Goal: Task Accomplishment & Management: Complete application form

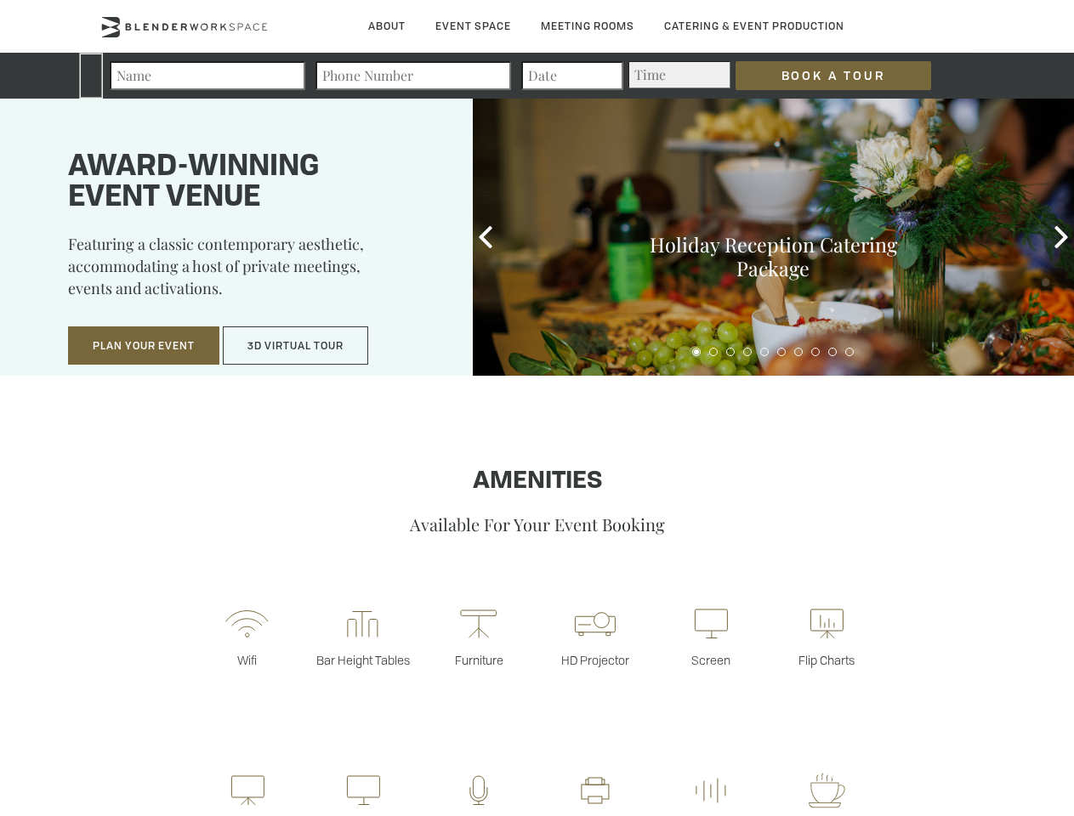
click at [820, 76] on input "Book a Tour" at bounding box center [834, 75] width 196 height 29
click at [144, 346] on button "Plan Your Event" at bounding box center [143, 346] width 151 height 39
click at [296, 346] on button "3D Virtual Tour" at bounding box center [295, 346] width 145 height 39
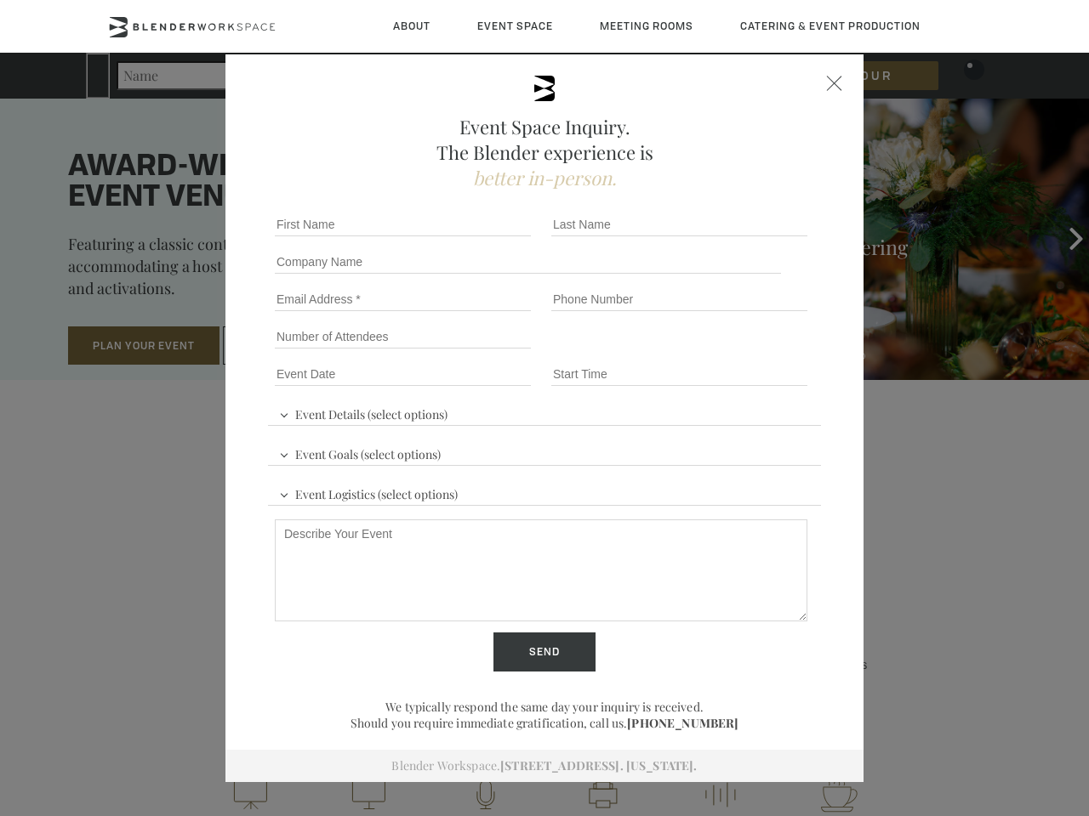
click at [486, 237] on div "First name *" at bounding box center [406, 224] width 276 height 37
click at [1061, 237] on div "Event Space Inquiry. The Blender experience is better in-person. Event Details …" at bounding box center [544, 408] width 1089 height 816
click at [696, 352] on fieldset "Number of Attendees Budget Range" at bounding box center [544, 336] width 553 height 37
click at [714, 352] on fieldset "Number of Attendees Budget Range" at bounding box center [544, 336] width 553 height 37
click at [731, 352] on fieldset "Number of Attendees Budget Range" at bounding box center [544, 336] width 553 height 37
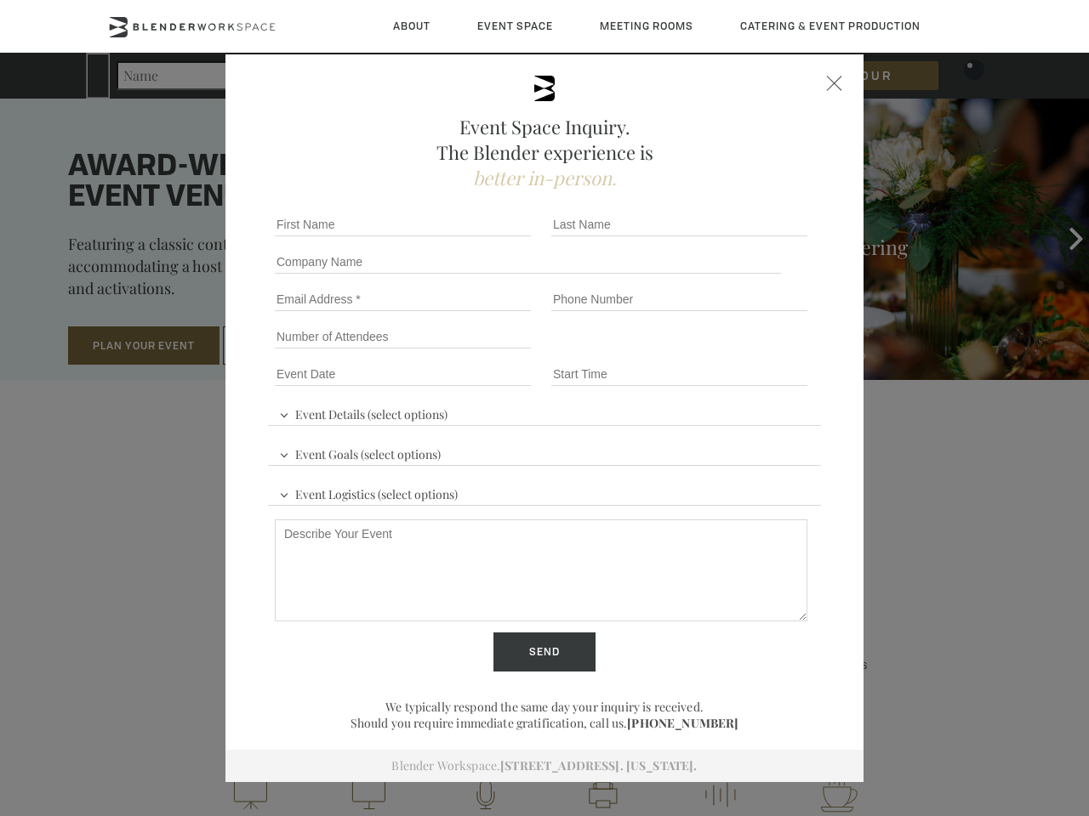
click at [748, 352] on fieldset "Number of Attendees Budget Range" at bounding box center [544, 336] width 553 height 37
click at [765, 352] on fieldset "Number of Attendees Budget Range" at bounding box center [544, 336] width 553 height 37
